Goal: Task Accomplishment & Management: Manage account settings

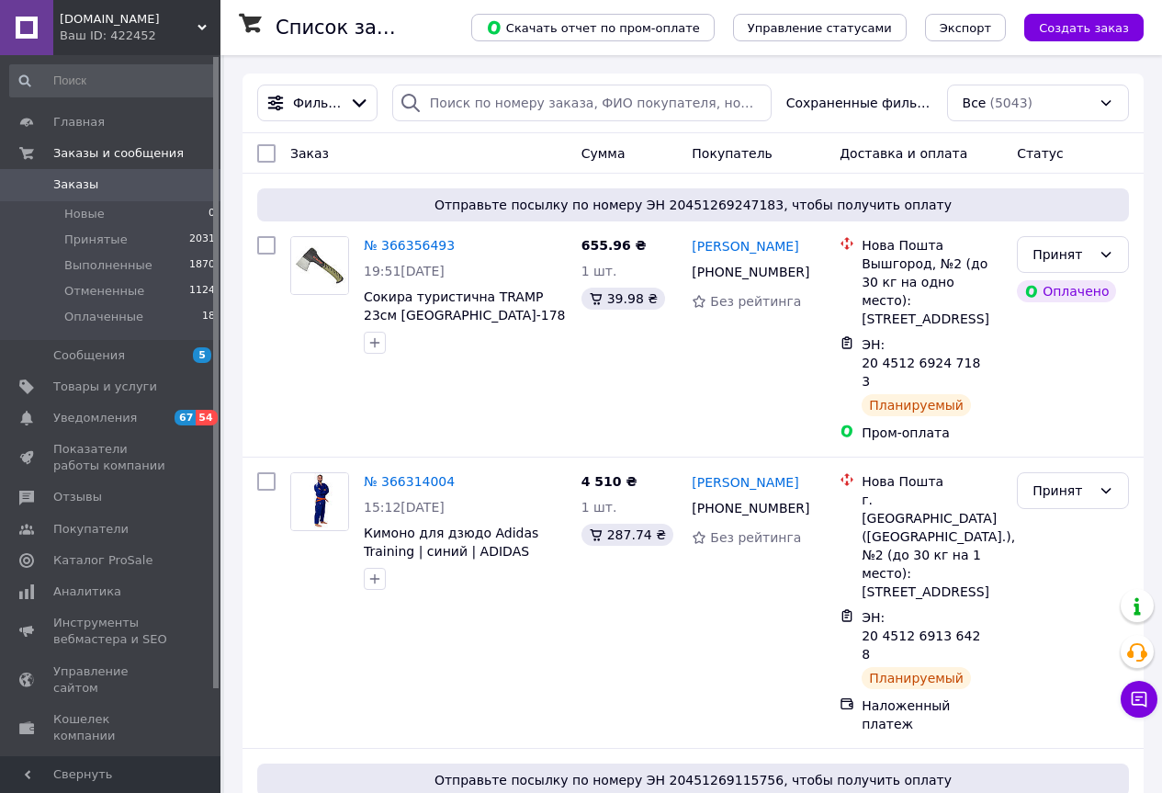
click at [72, 184] on span "Заказы" at bounding box center [75, 184] width 45 height 17
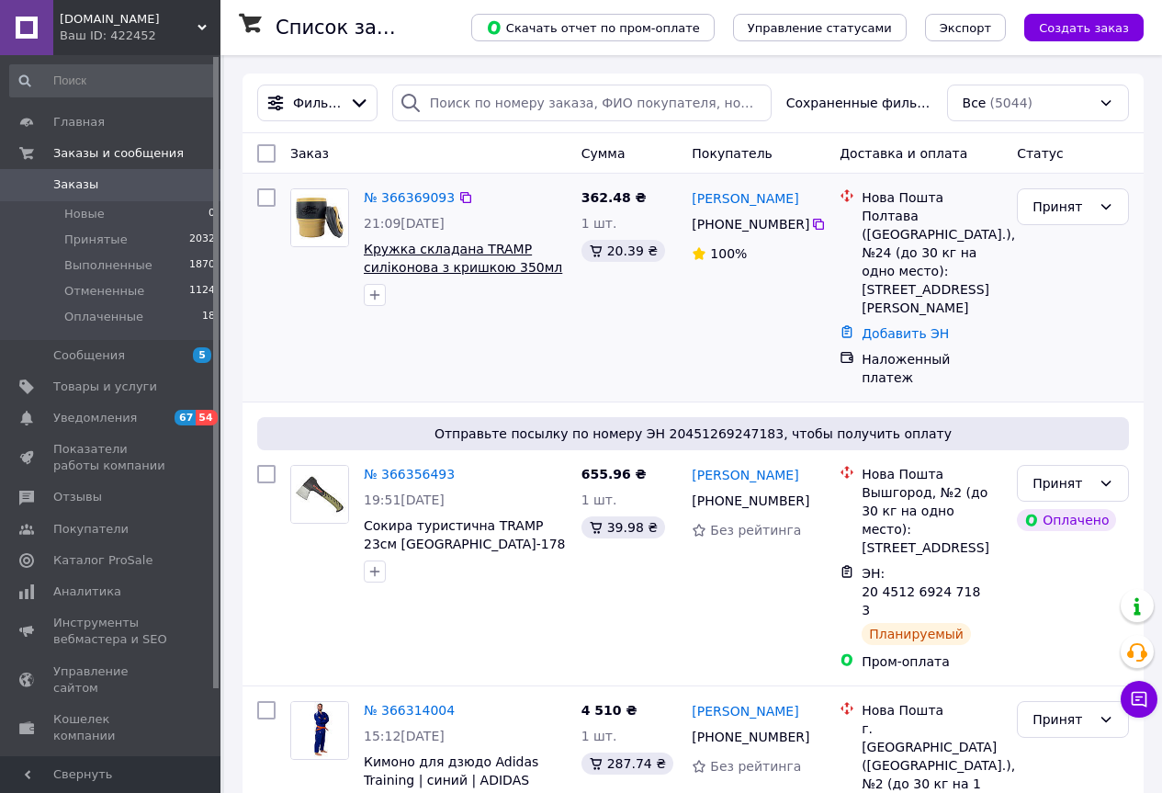
click at [449, 267] on span "Кружка складана TRAMP силіконова з кришкою 350мл UTRC-082, Пісочний" at bounding box center [463, 267] width 198 height 51
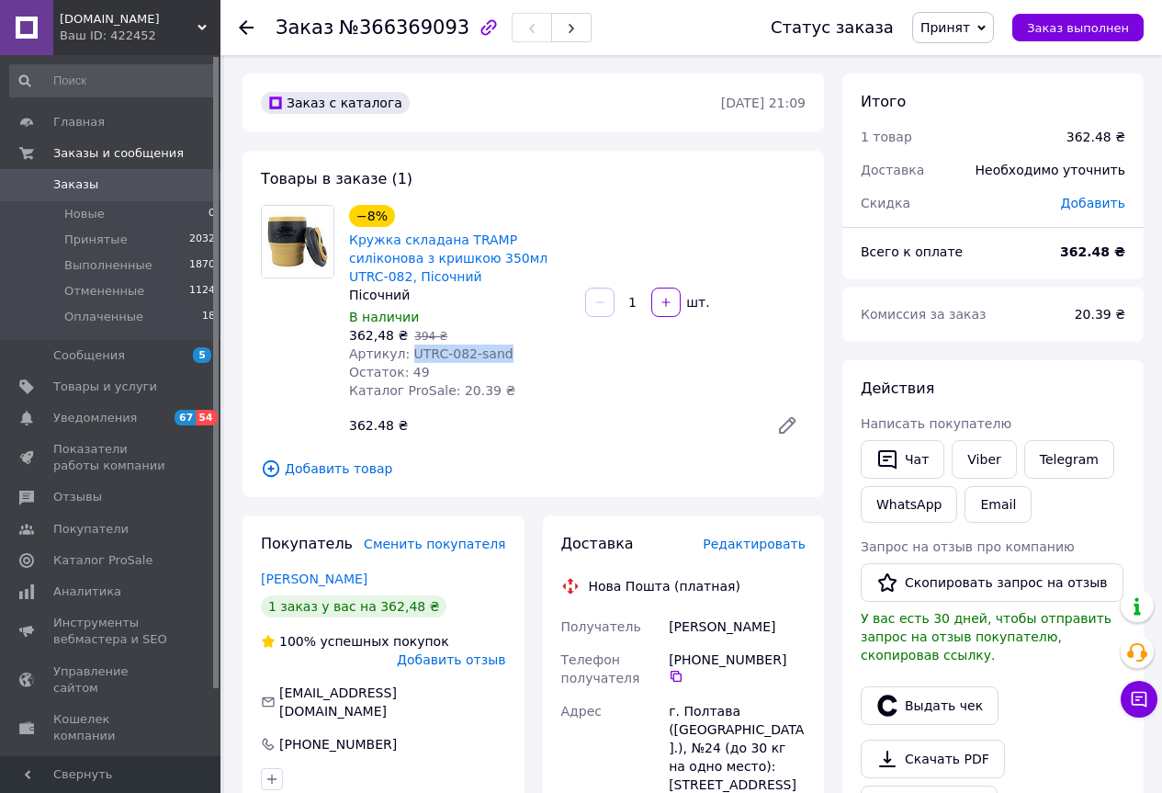
drag, startPoint x: 500, startPoint y: 359, endPoint x: 403, endPoint y: 353, distance: 96.7
click at [403, 353] on div "Артикул: UTRC-082-sand" at bounding box center [459, 354] width 221 height 18
copy span "UTRC-082-sand"
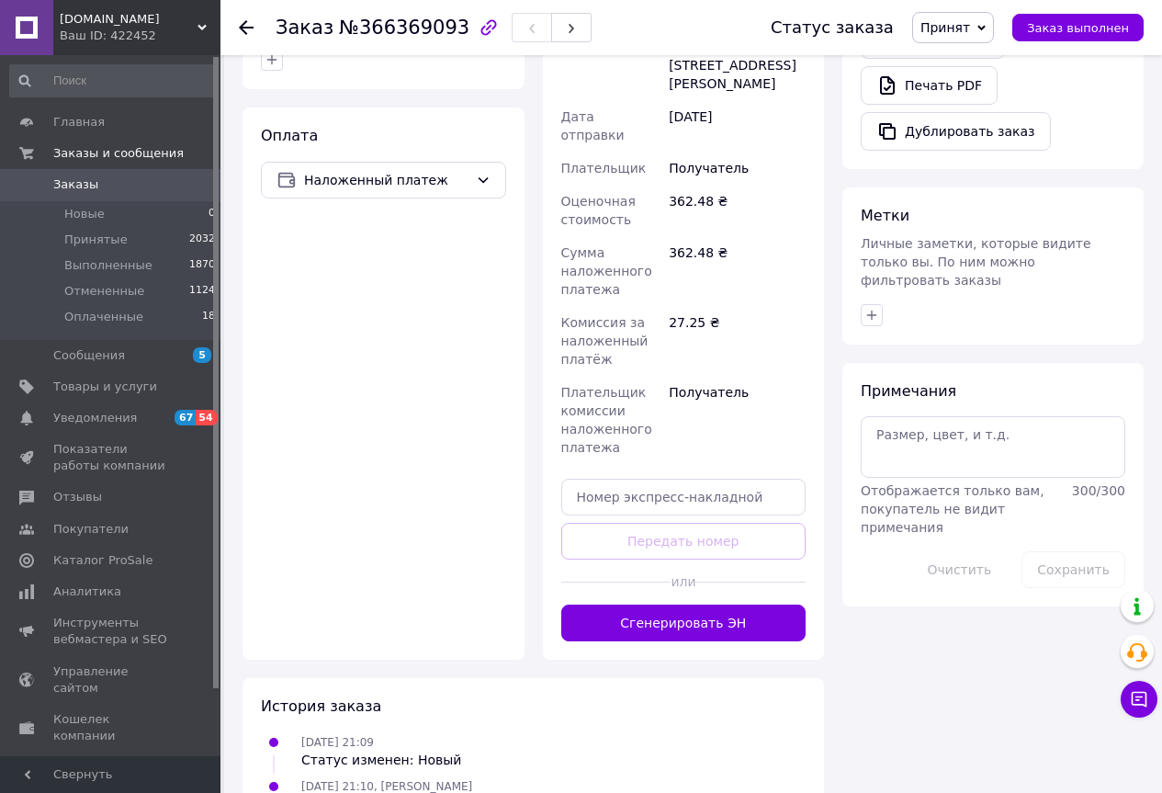
scroll to position [740, 0]
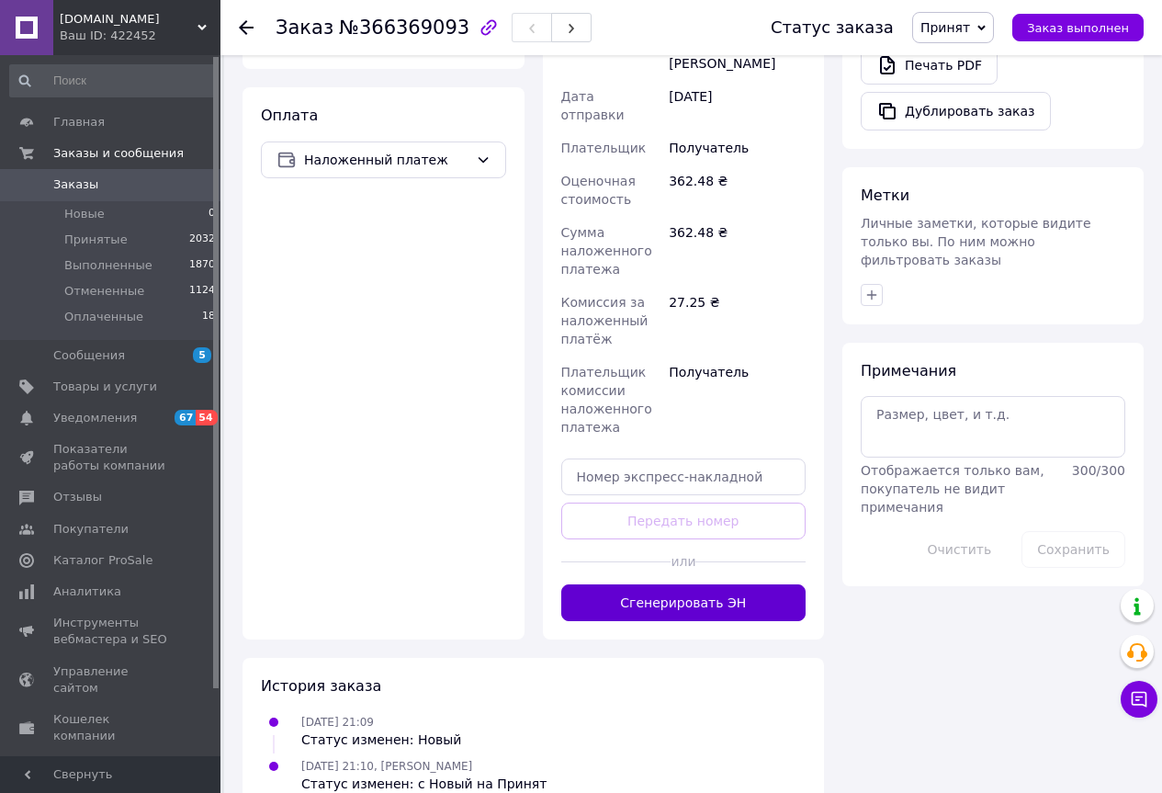
click at [693, 584] on button "Сгенерировать ЭН" at bounding box center [683, 602] width 245 height 37
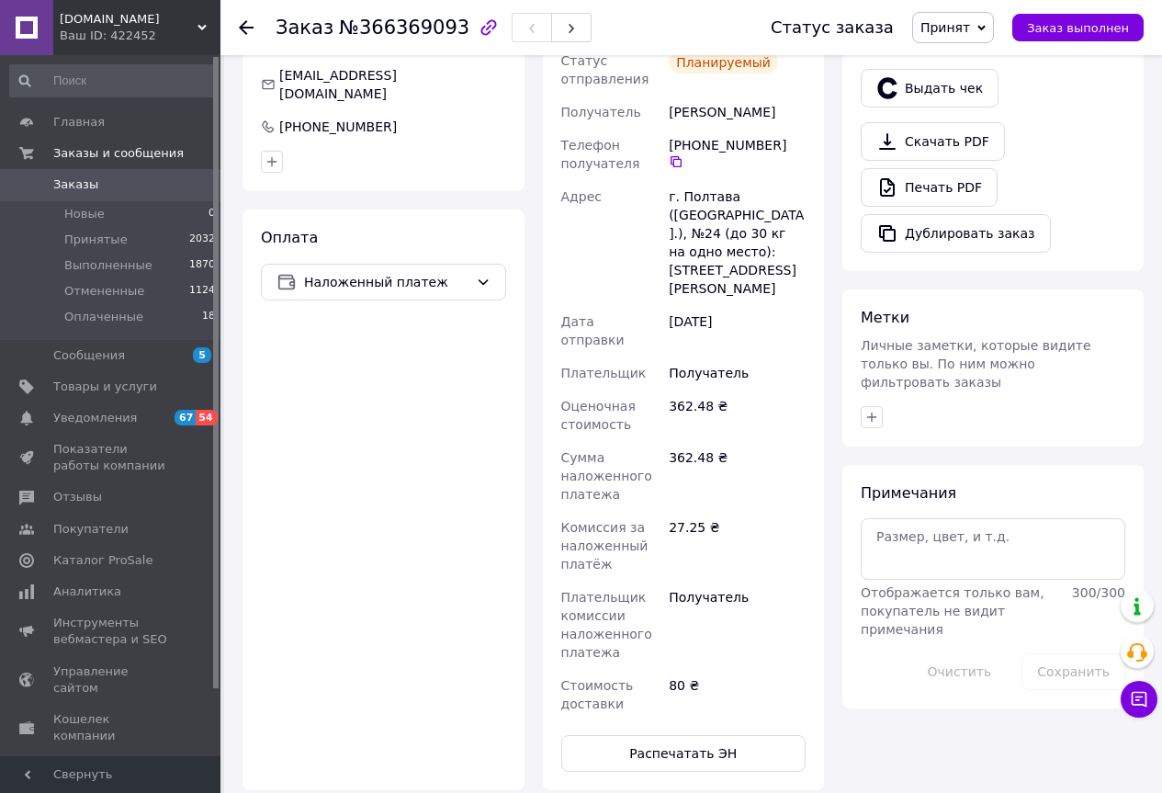
scroll to position [372, 0]
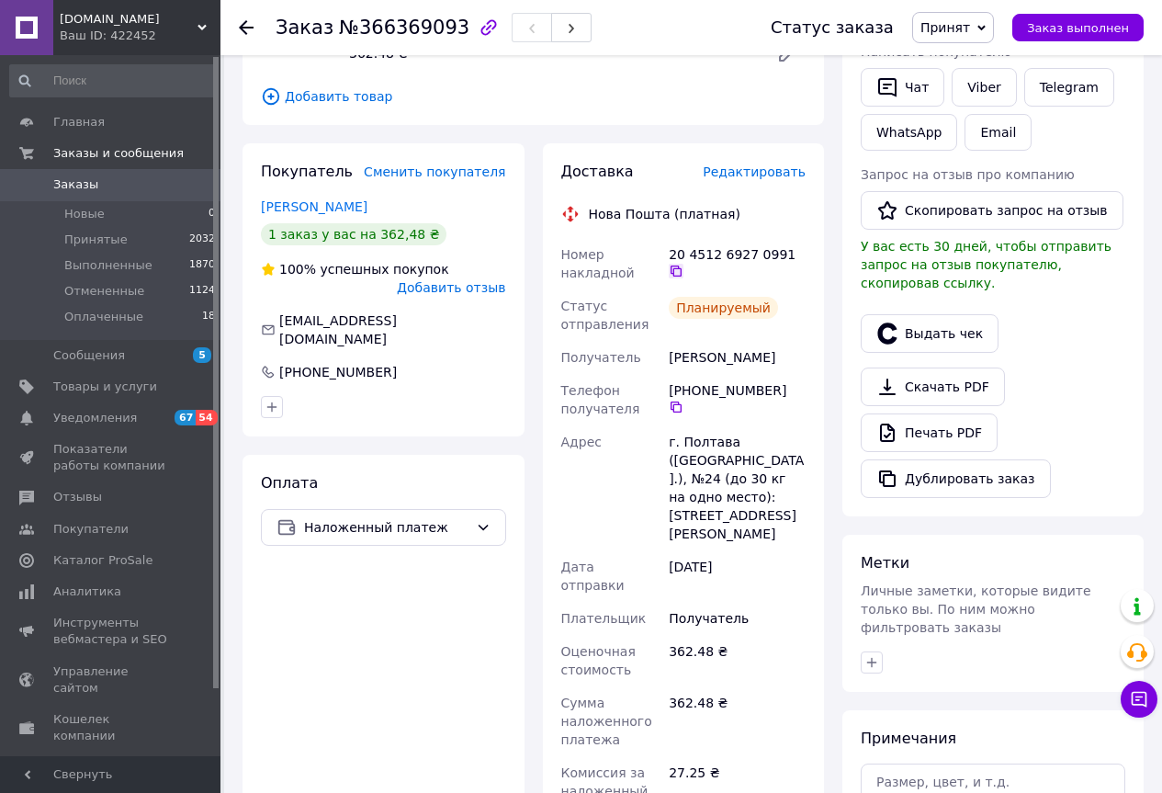
click at [682, 266] on icon at bounding box center [676, 271] width 11 height 11
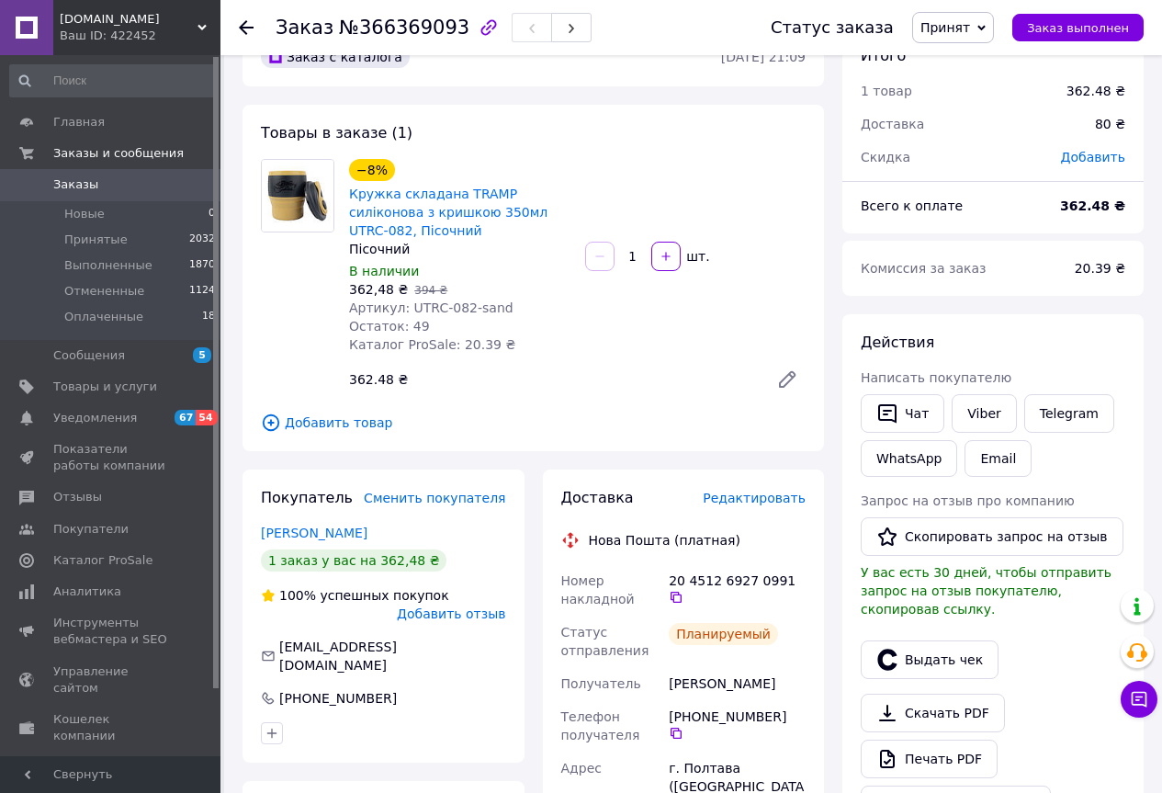
scroll to position [0, 0]
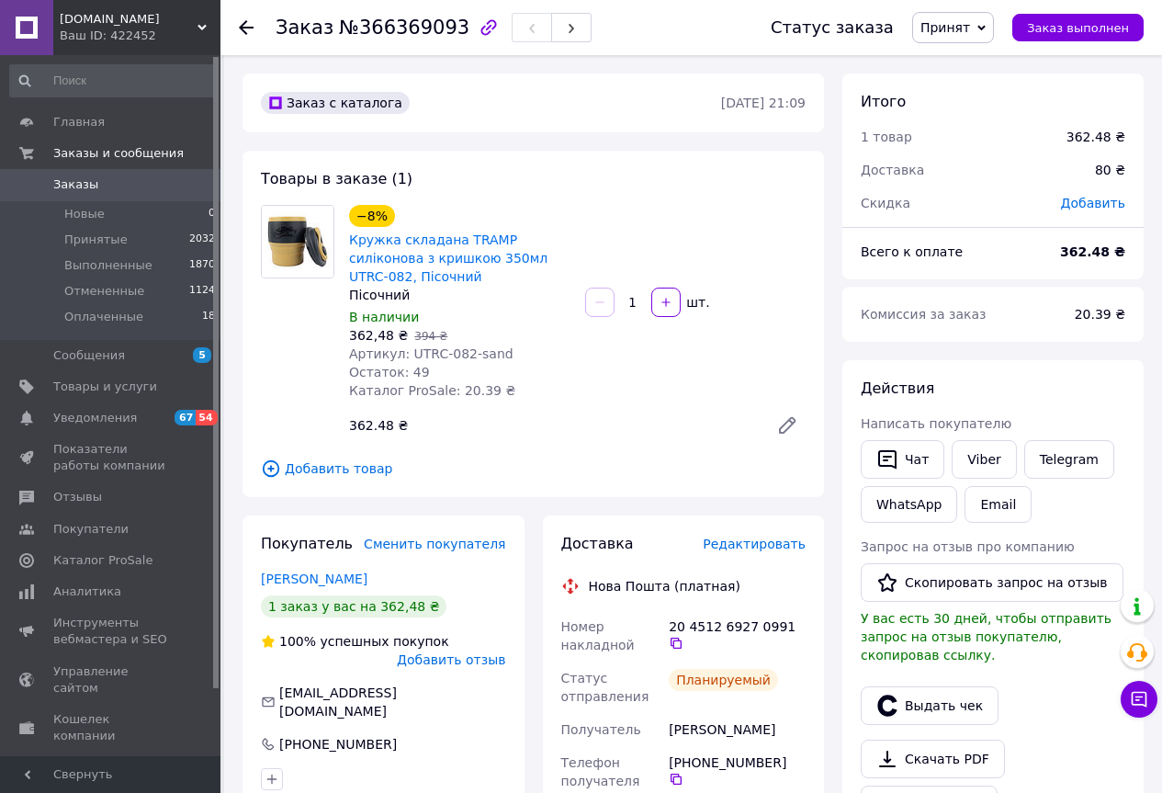
click at [78, 195] on link "Заказы 0" at bounding box center [113, 184] width 226 height 31
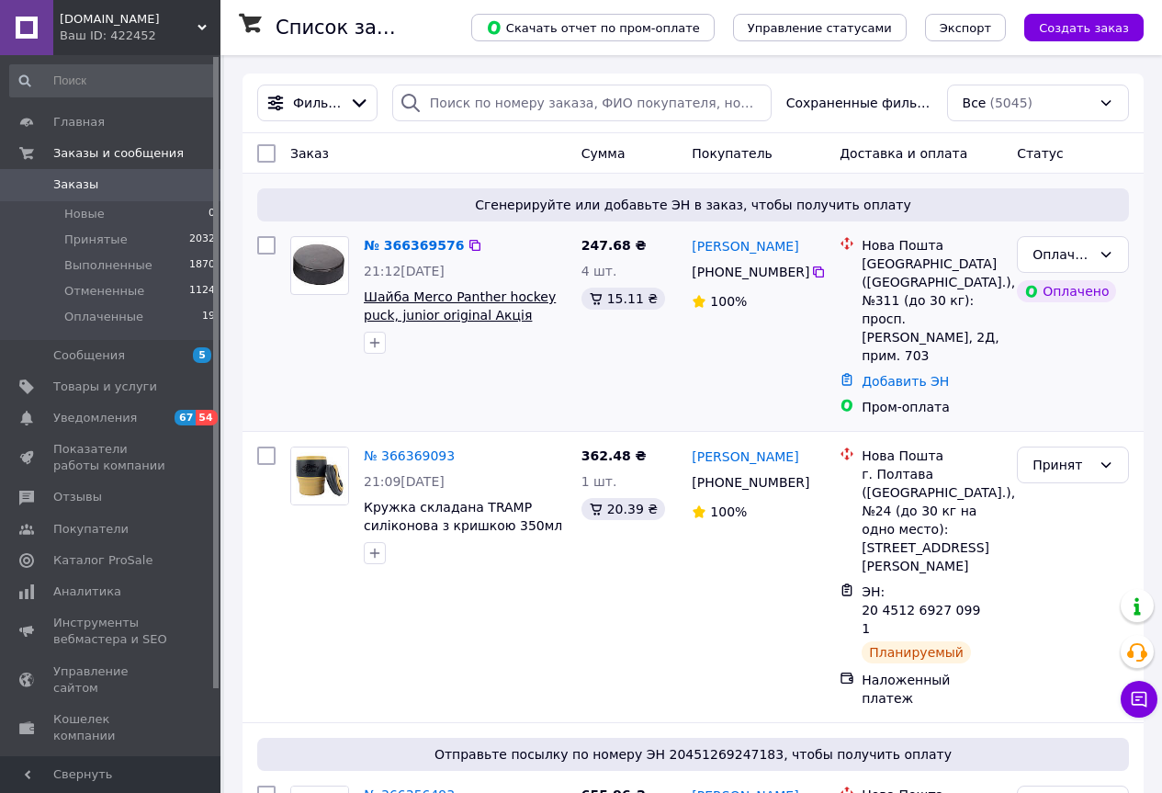
click at [448, 308] on span "Шайба Merco Panther hockey puck, junior original Акція Знижка" at bounding box center [460, 314] width 192 height 51
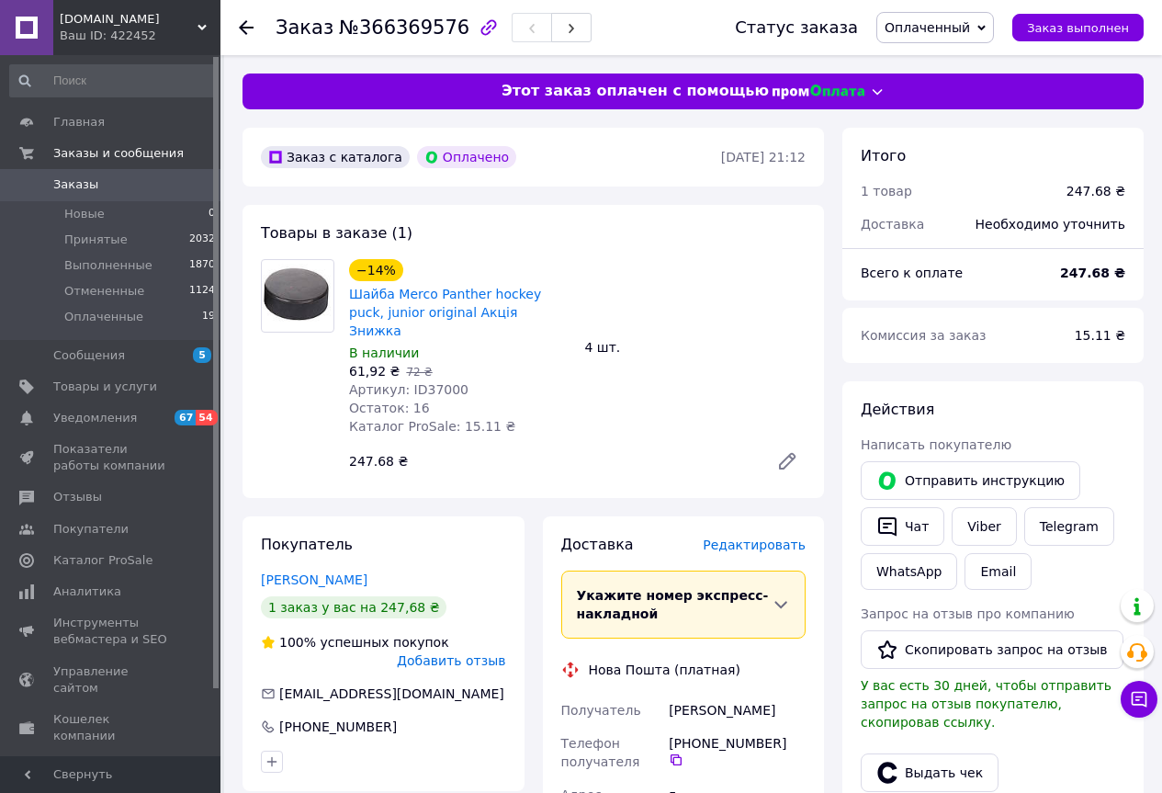
click at [940, 20] on span "Оплаченный" at bounding box center [927, 27] width 85 height 15
click at [936, 68] on li "Принят" at bounding box center [936, 65] width 116 height 28
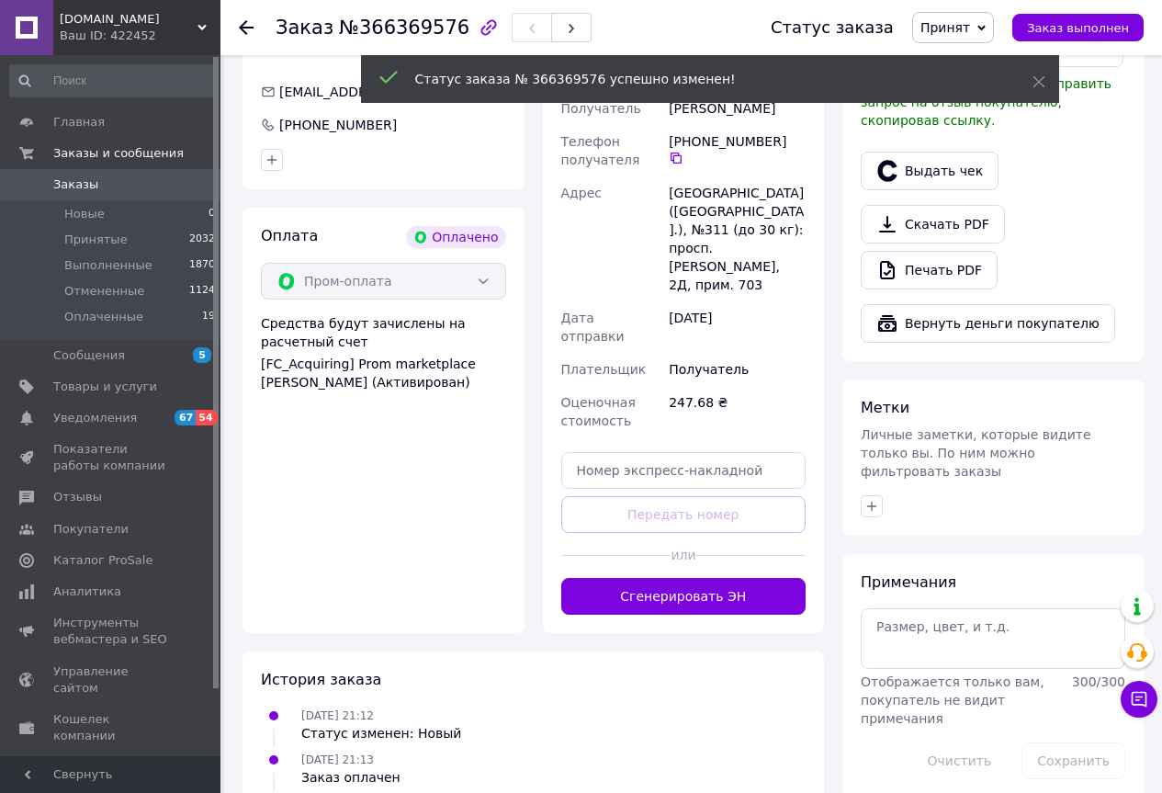
scroll to position [646, 0]
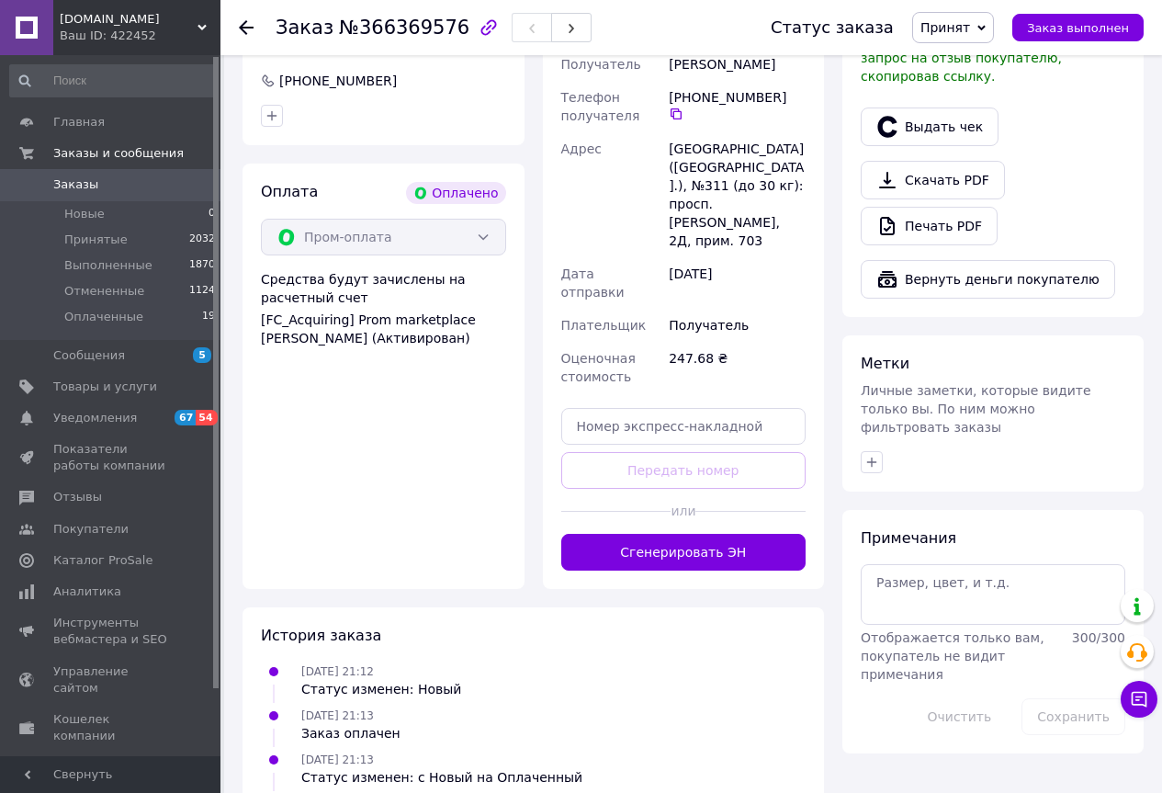
click at [651, 534] on button "Сгенерировать ЭН" at bounding box center [683, 552] width 245 height 37
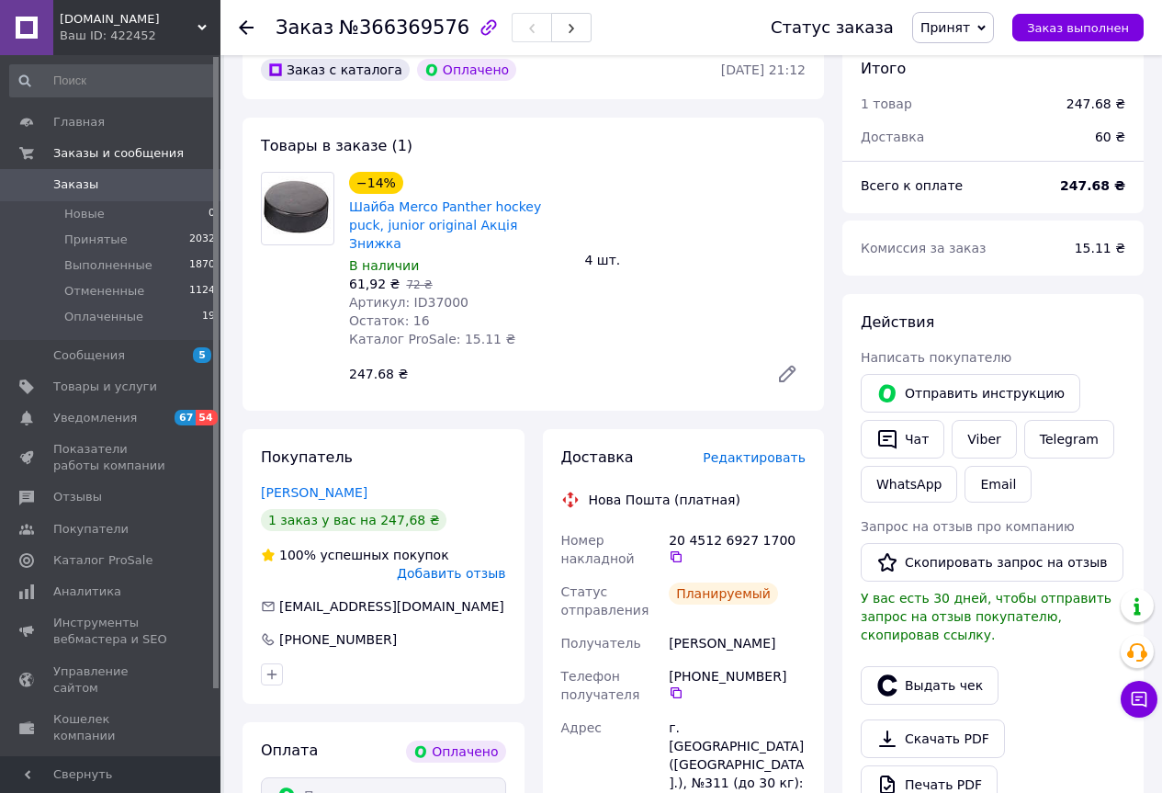
scroll to position [0, 0]
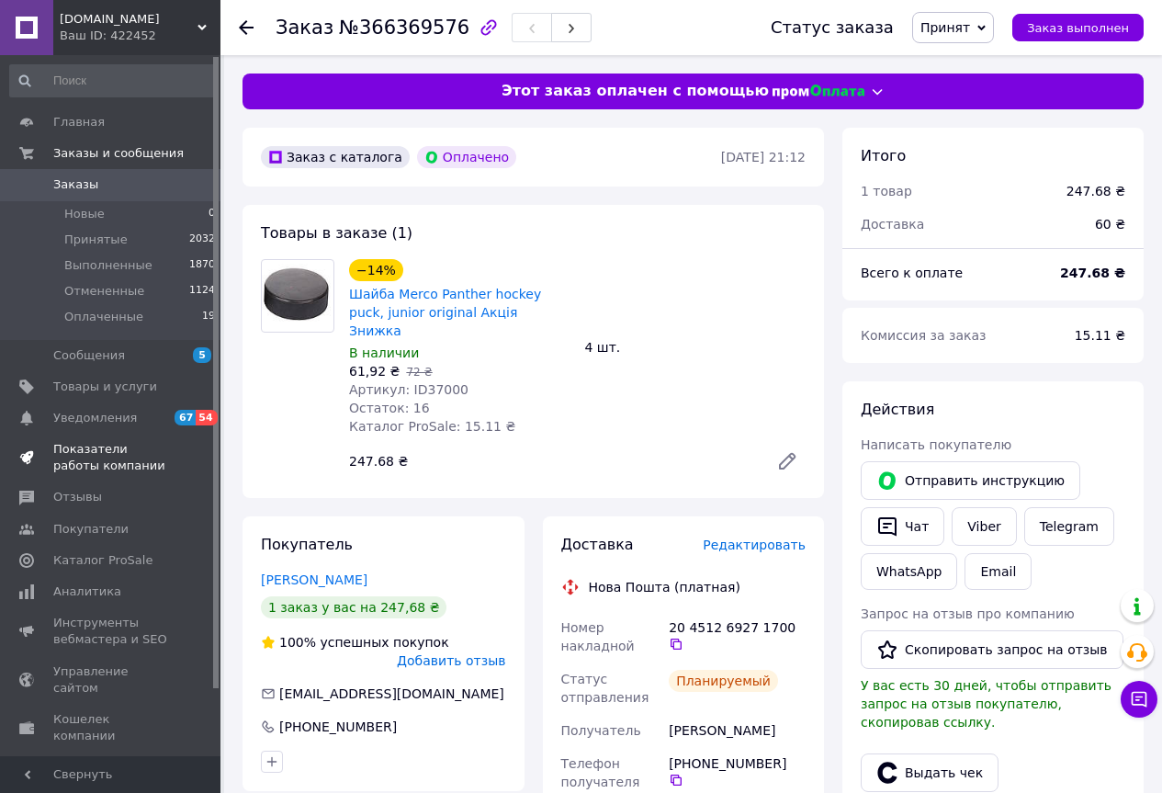
click at [77, 448] on span "Показатели работы компании" at bounding box center [111, 457] width 117 height 33
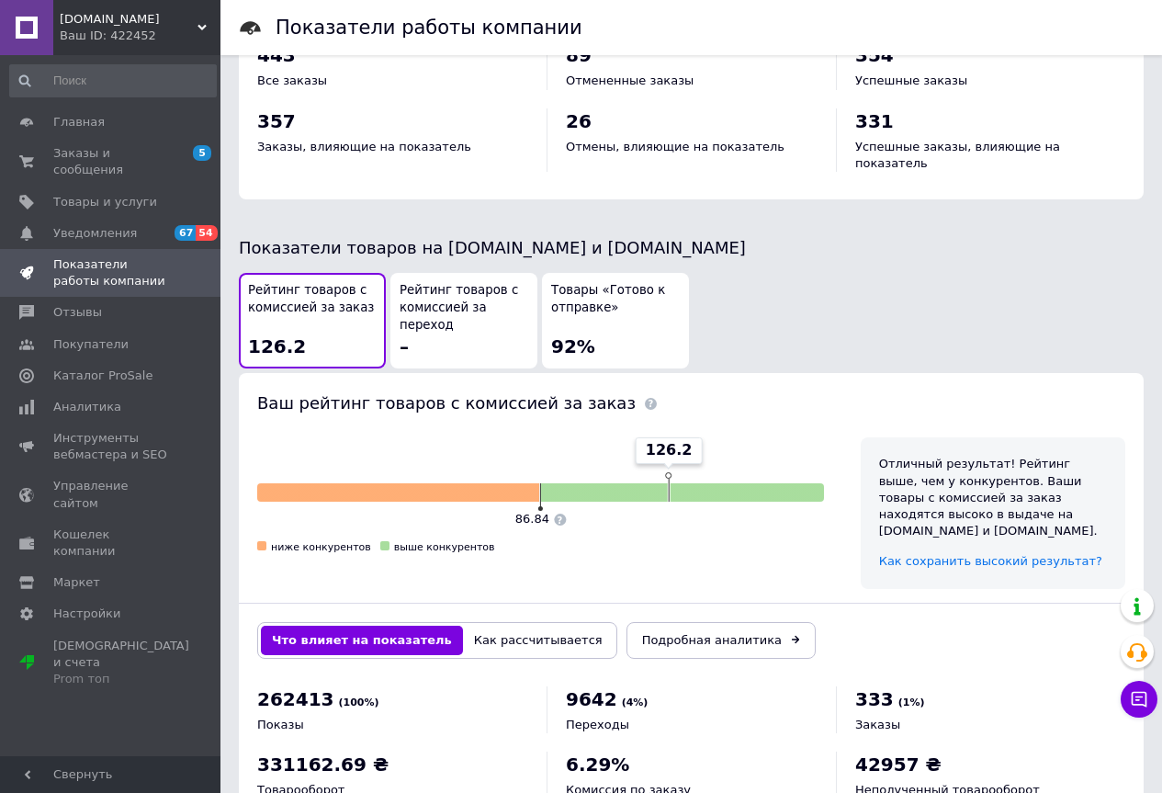
scroll to position [886, 0]
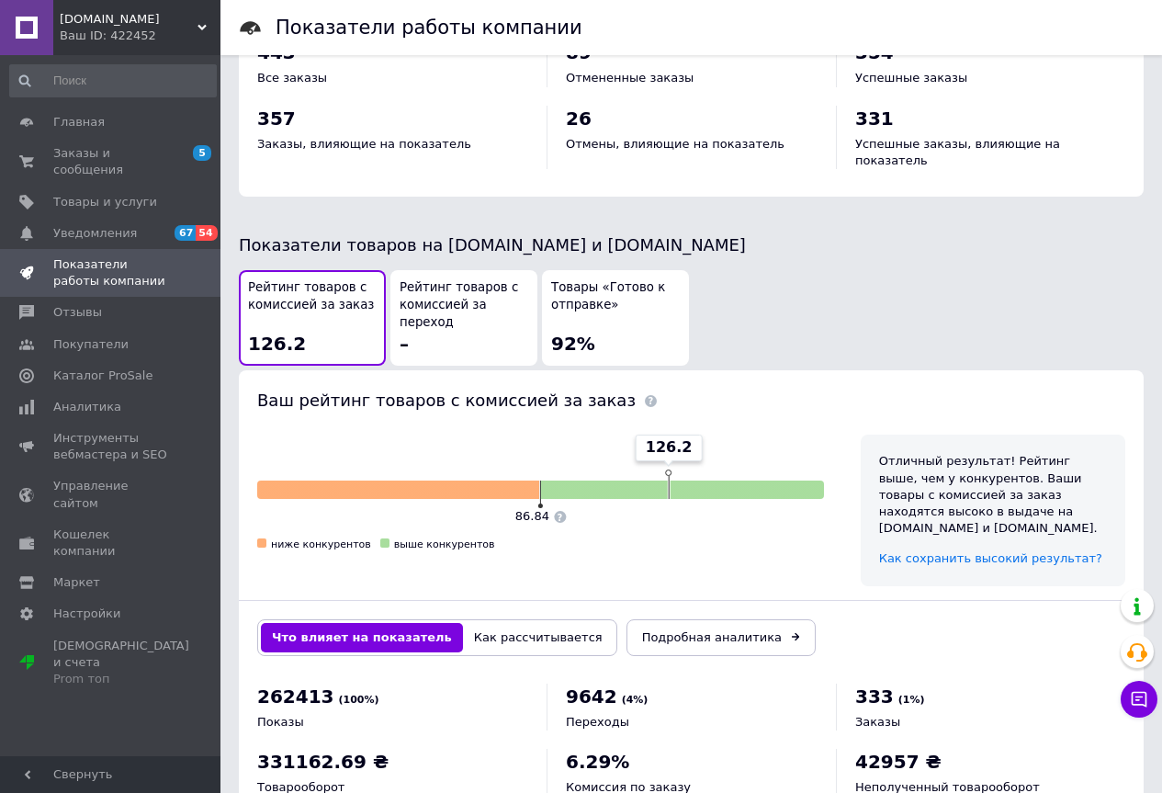
click at [618, 288] on div "Товары «Готово к отправке» 92%" at bounding box center [615, 317] width 129 height 77
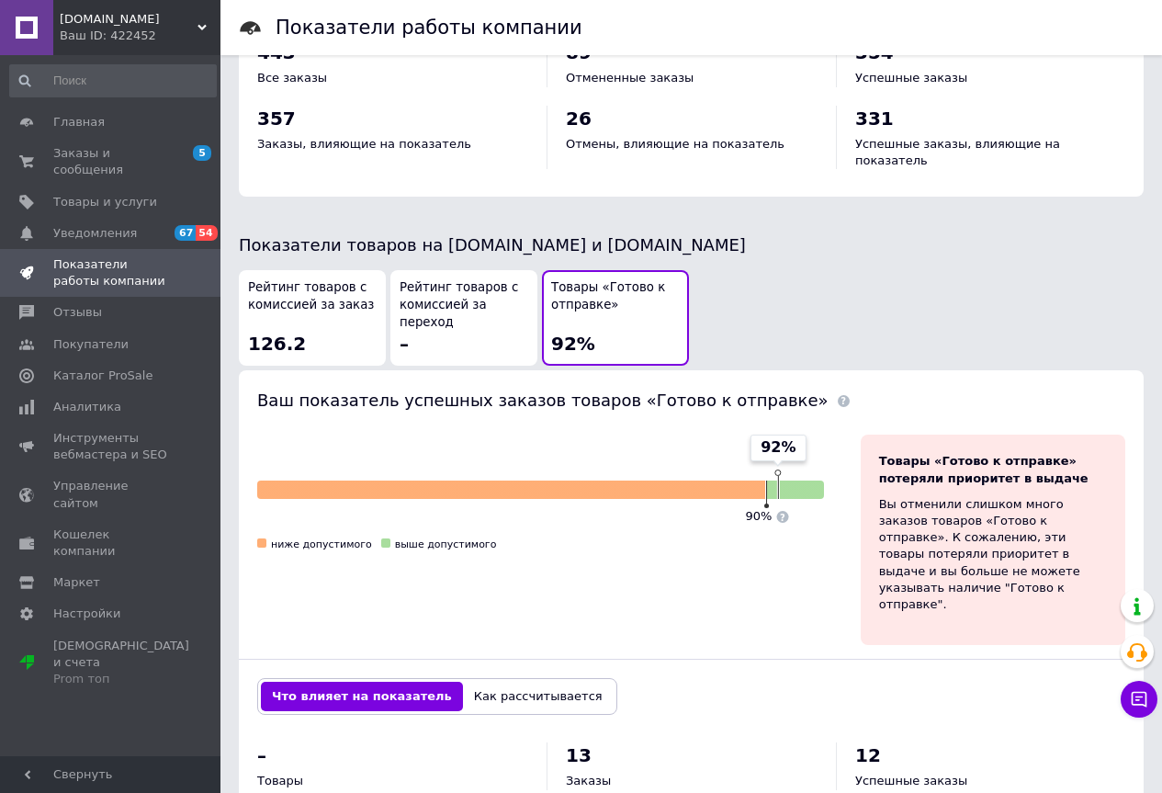
click at [319, 279] on span "Рейтинг товаров с комиссией за заказ" at bounding box center [312, 296] width 129 height 34
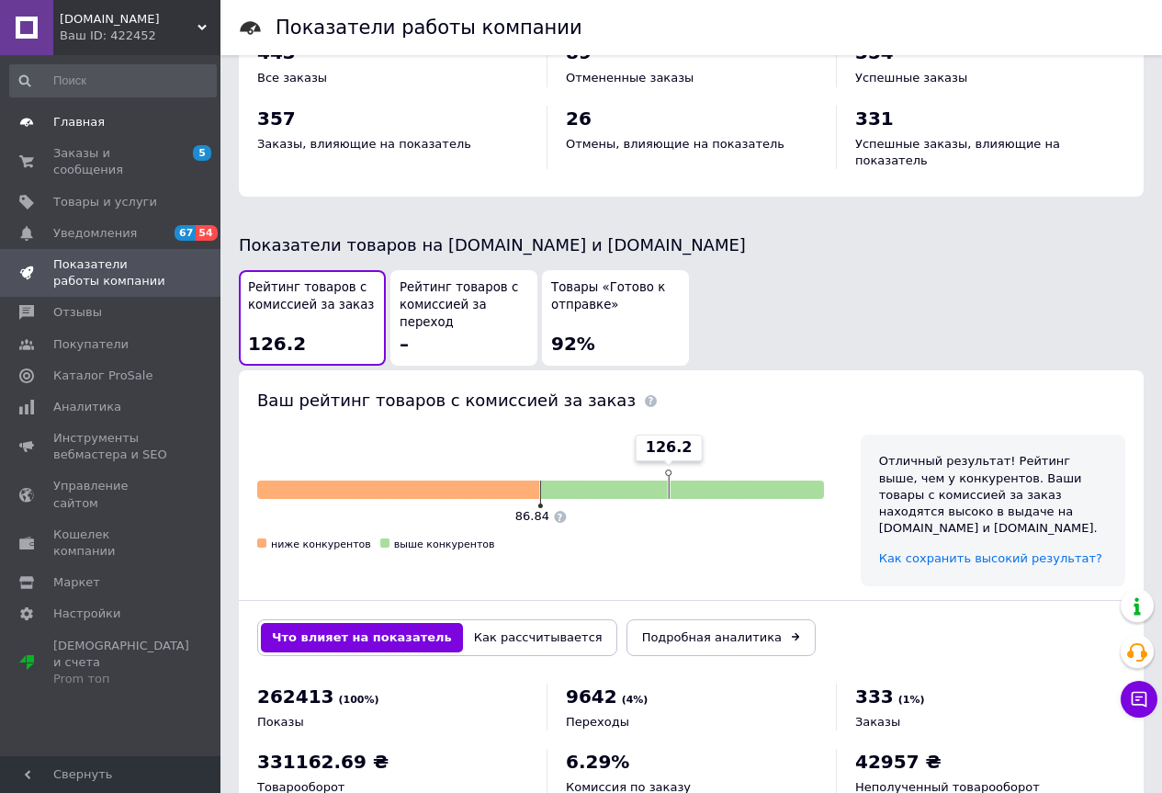
click at [63, 119] on span "Главная" at bounding box center [78, 122] width 51 height 17
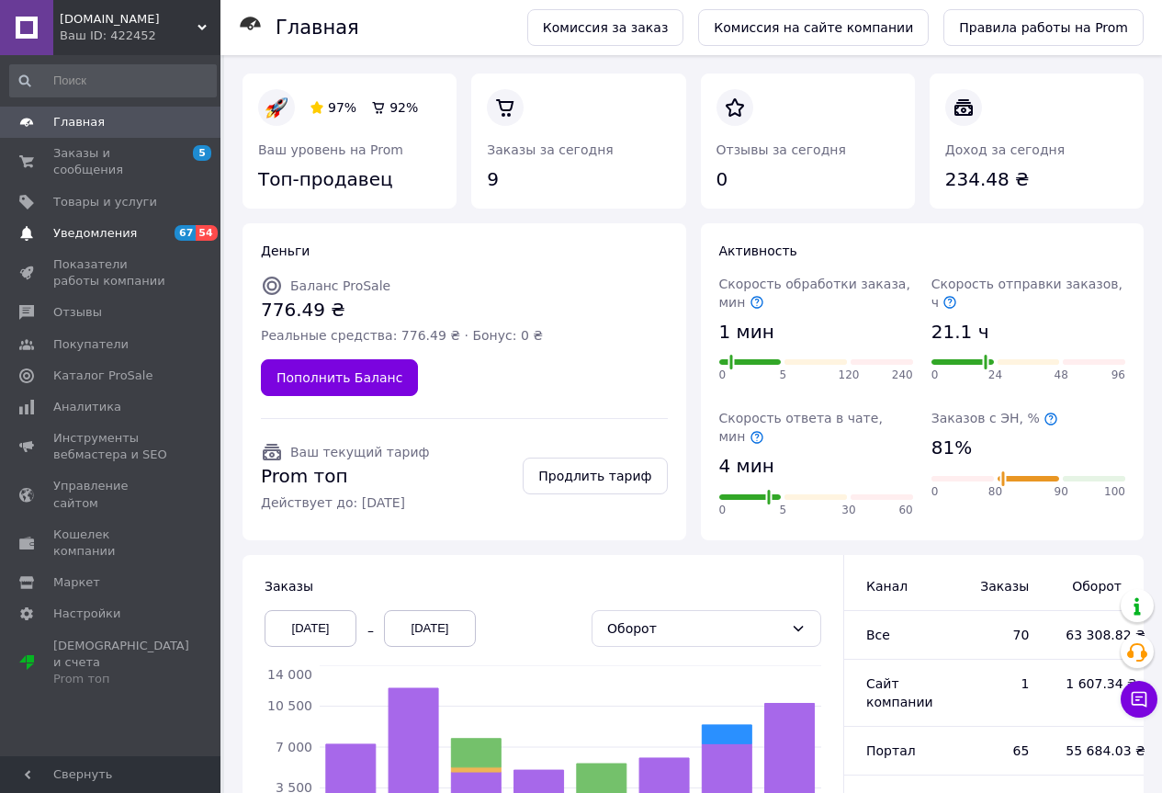
click at [198, 225] on span "54" at bounding box center [206, 233] width 21 height 16
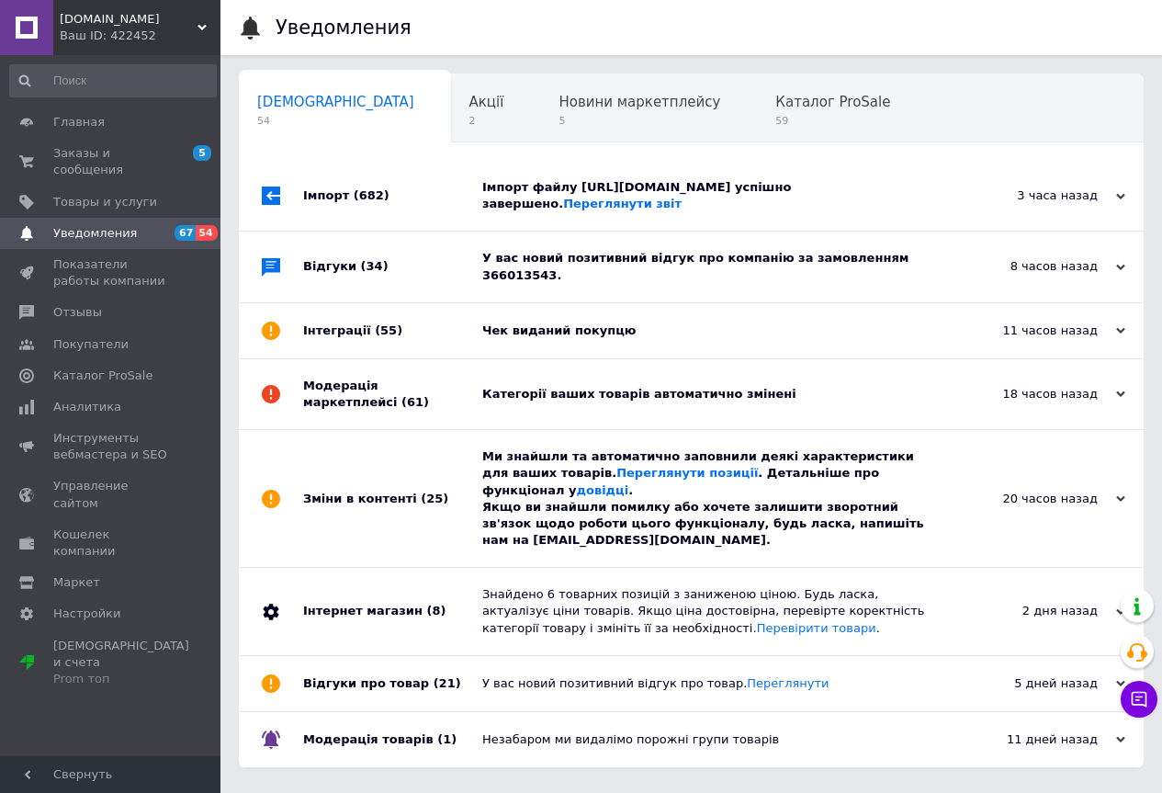
scroll to position [0, 6]
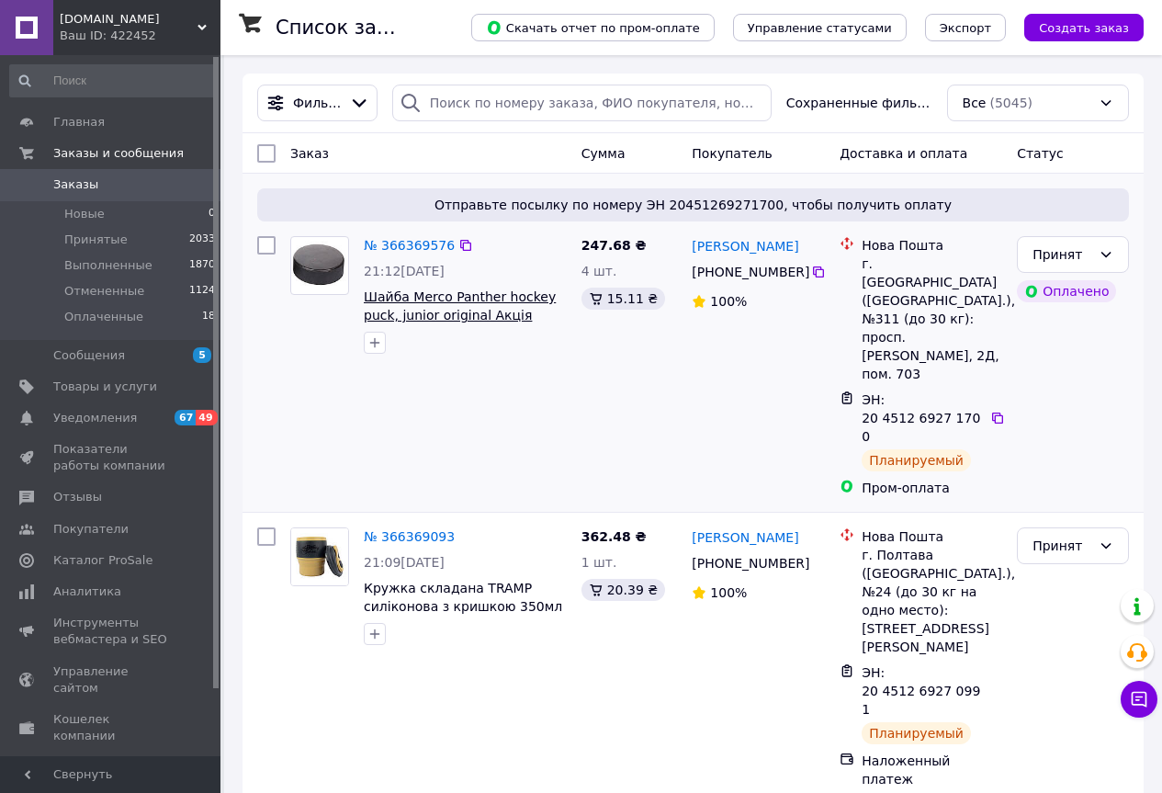
click at [428, 297] on span "Шайба Merco Panther hockey puck, junior original Акція Знижка" at bounding box center [460, 314] width 192 height 51
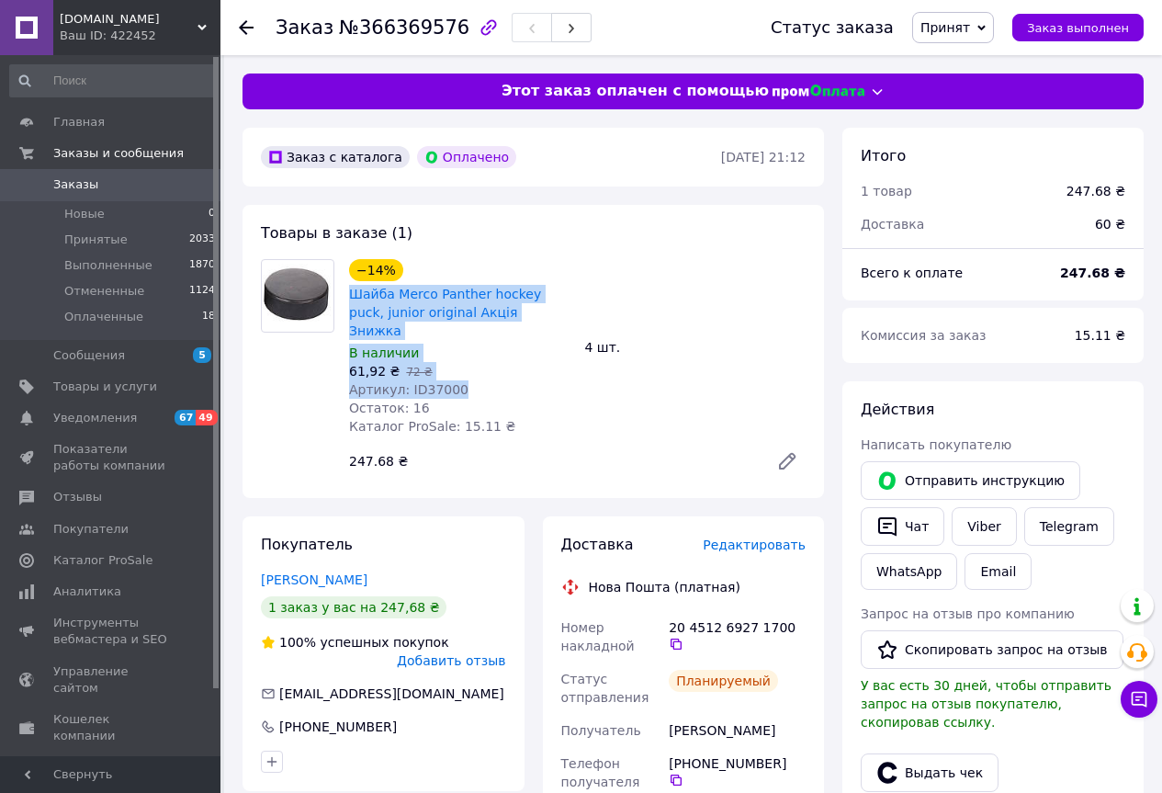
drag, startPoint x: 345, startPoint y: 294, endPoint x: 449, endPoint y: 364, distance: 125.9
click at [449, 364] on div "−14% Шайба Merco Panther hockey puck, junior original Акція Знижка В наличии 61…" at bounding box center [460, 347] width 236 height 184
copy div "Шайба Merco Panther hockey puck, junior original Акція Знижка В наличии 61,92 ₴…"
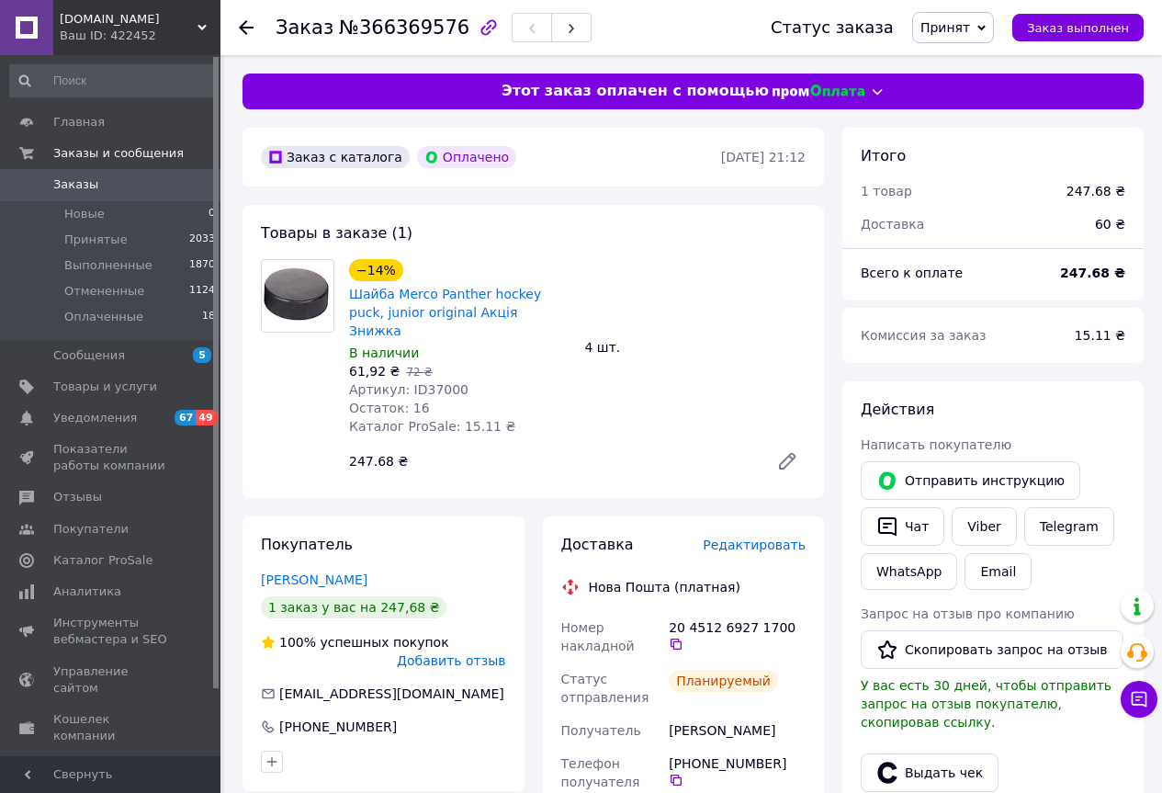
click at [661, 420] on div "−14% Шайба Merco Panther hockey puck, junior original Акція Знижка В наличии 61…" at bounding box center [577, 369] width 471 height 228
